Goal: Task Accomplishment & Management: Use online tool/utility

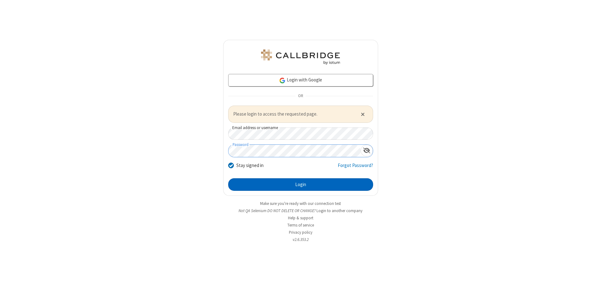
click at [301, 184] on button "Login" at bounding box center [300, 184] width 145 height 13
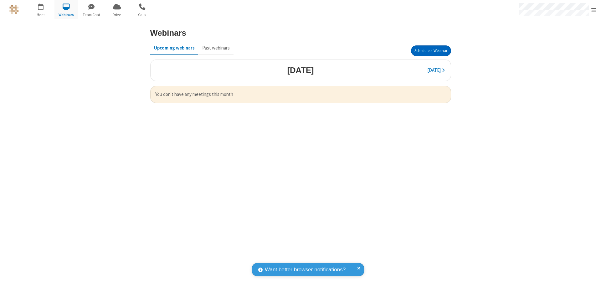
click at [431, 51] on button "Schedule a Webinar" at bounding box center [431, 50] width 40 height 11
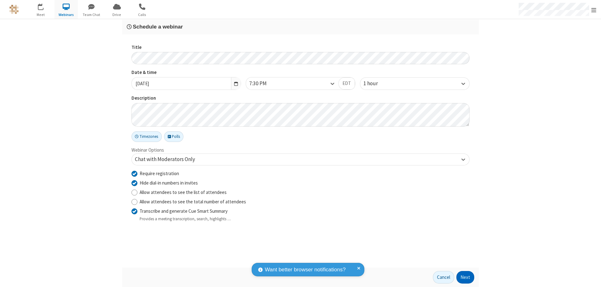
click at [466, 277] on button "Next" at bounding box center [466, 277] width 18 height 13
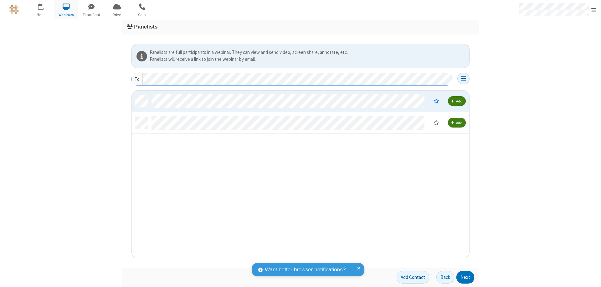
scroll to position [163, 333]
click at [466, 277] on button "Next" at bounding box center [466, 277] width 18 height 13
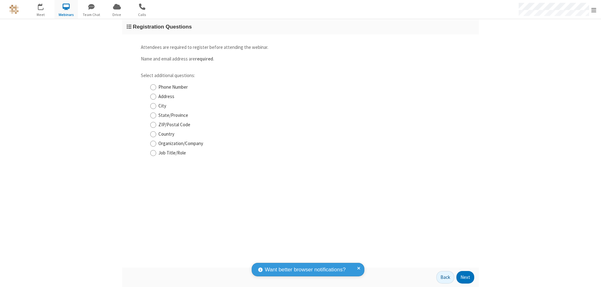
click at [153, 87] on input "Phone Number" at bounding box center [153, 87] width 6 height 7
checkbox input "true"
click at [466, 277] on button "Next" at bounding box center [466, 277] width 18 height 13
